Goal: Task Accomplishment & Management: Complete application form

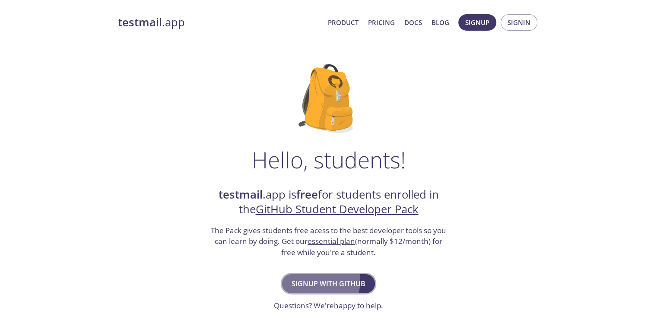
click at [330, 278] on span "Signup with GitHub" at bounding box center [328, 284] width 74 height 12
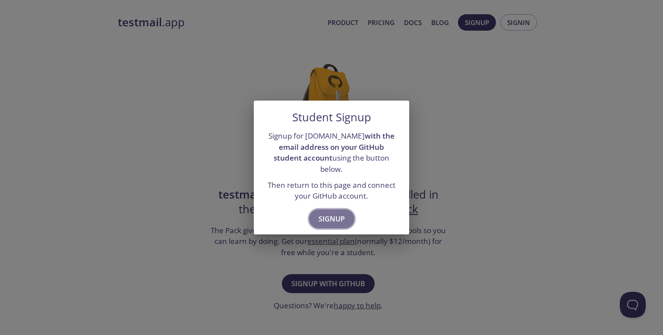
click at [338, 213] on span "Signup" at bounding box center [332, 219] width 26 height 12
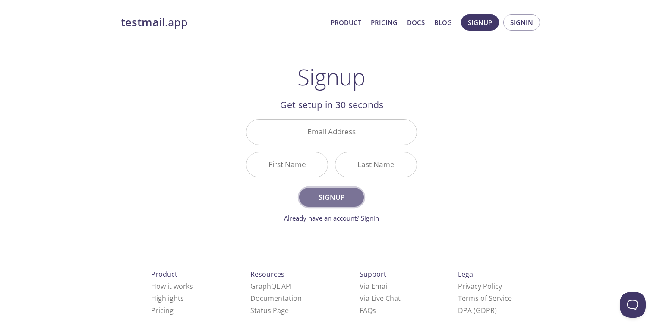
click at [334, 191] on span "Signup" at bounding box center [332, 197] width 46 height 12
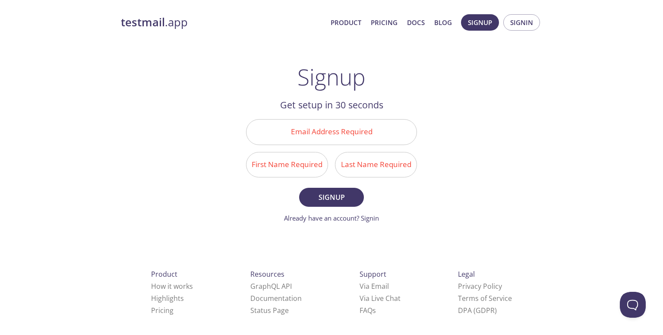
click at [332, 125] on input "Email Address Required" at bounding box center [331, 132] width 170 height 25
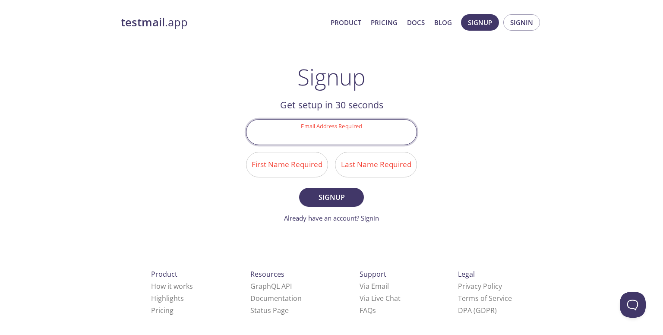
type input "[EMAIL_ADDRESS][DOMAIN_NAME]"
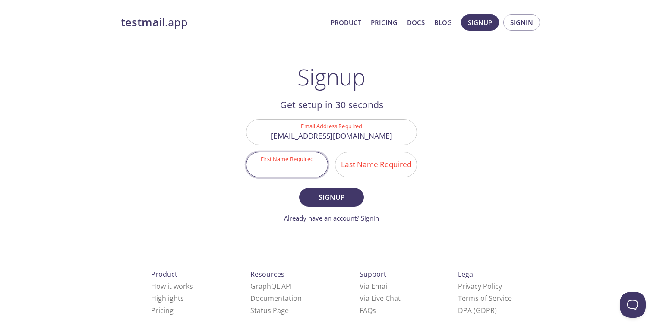
click at [285, 152] on input "First Name Required" at bounding box center [286, 164] width 81 height 25
type input "AjeetAjeet"
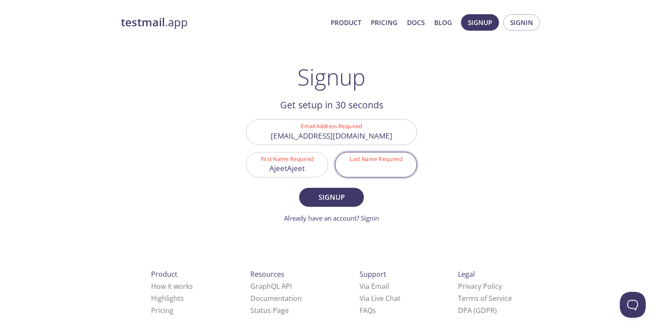
click at [372, 152] on input "Last Name Required" at bounding box center [375, 164] width 81 height 25
type input "kumar"
click at [340, 191] on span "Signup" at bounding box center [332, 197] width 46 height 12
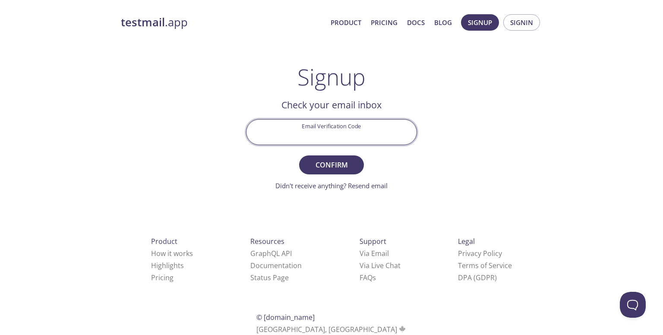
click at [284, 120] on input "Email Verification Code" at bounding box center [331, 132] width 170 height 25
paste input "6W8MQ71"
type input "6W8MQ71"
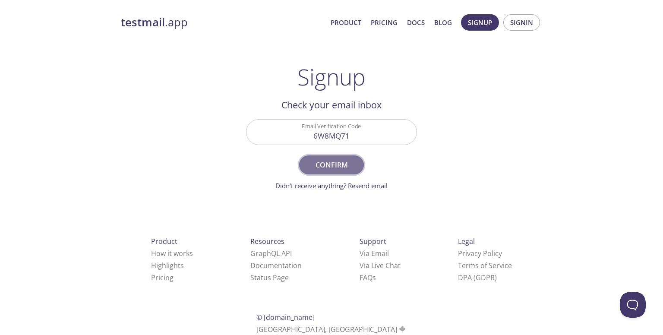
click at [345, 159] on span "Confirm" at bounding box center [332, 165] width 46 height 12
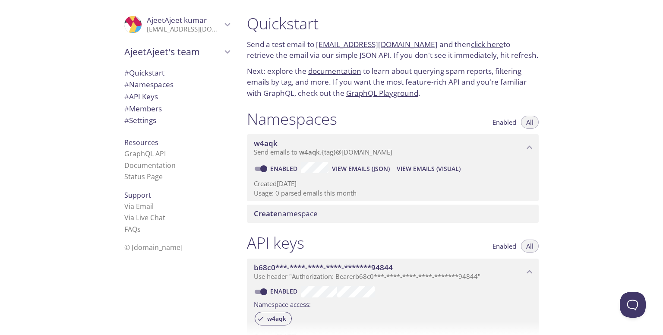
click at [222, 52] on icon "AjeetAjeet's team" at bounding box center [227, 51] width 11 height 11
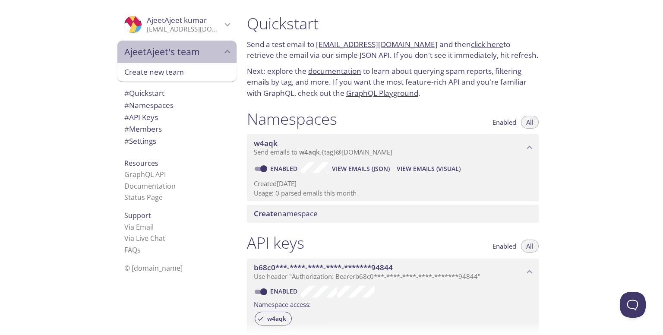
click at [222, 52] on icon "AjeetAjeet's team" at bounding box center [227, 51] width 11 height 11
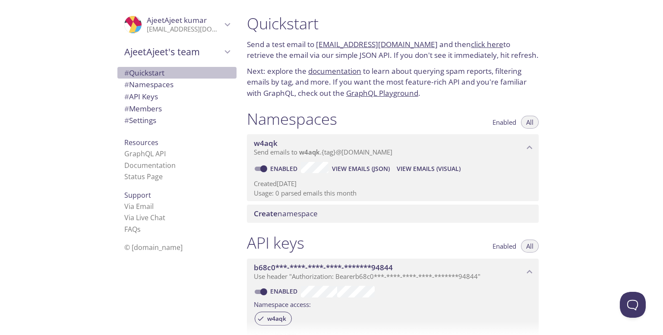
click at [149, 70] on span "# Quickstart" at bounding box center [144, 73] width 40 height 10
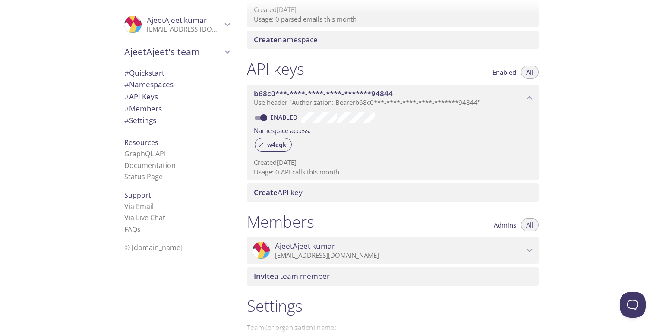
scroll to position [190, 0]
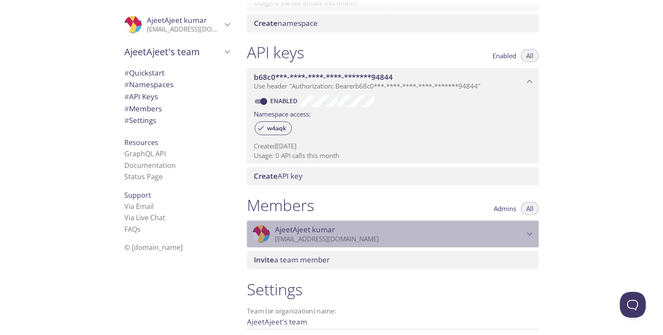
click at [433, 225] on span "[PERSON_NAME]" at bounding box center [399, 229] width 249 height 9
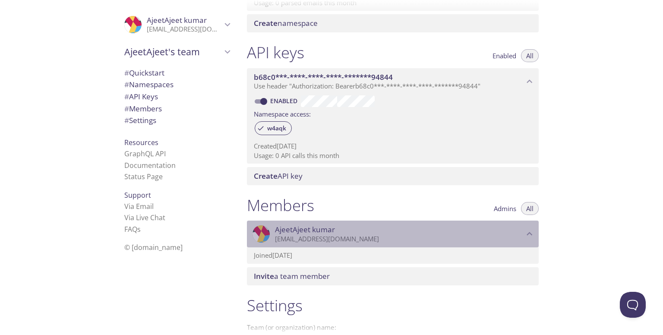
click at [433, 225] on span "[PERSON_NAME]" at bounding box center [399, 229] width 249 height 9
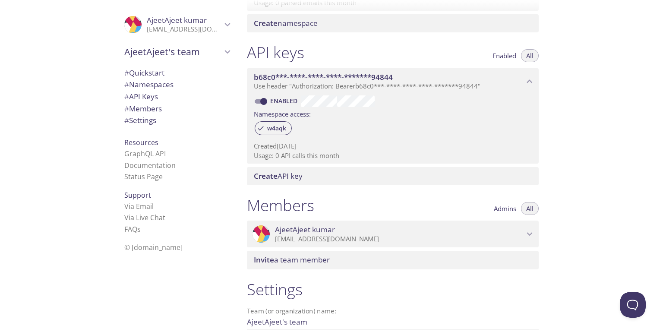
scroll to position [0, 0]
